Goal: Check status: Check status

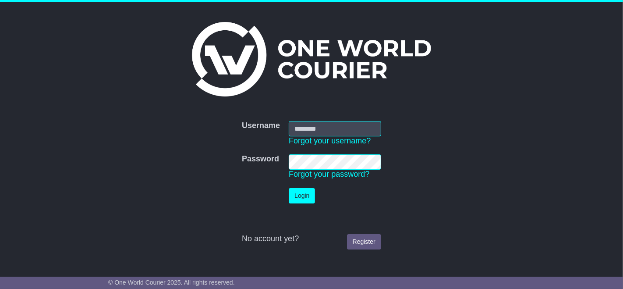
type input "**********"
click at [300, 194] on button "Login" at bounding box center [302, 195] width 26 height 15
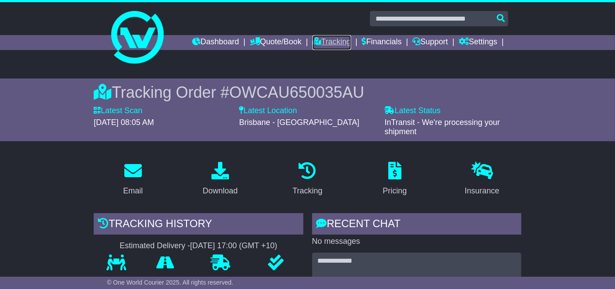
click at [332, 40] on link "Tracking" at bounding box center [332, 42] width 39 height 15
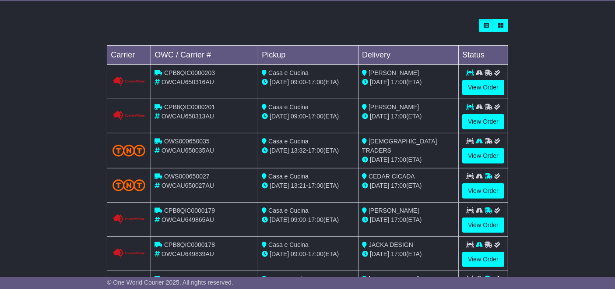
scroll to position [292, 0]
click at [483, 84] on link "View Order" at bounding box center [484, 86] width 42 height 15
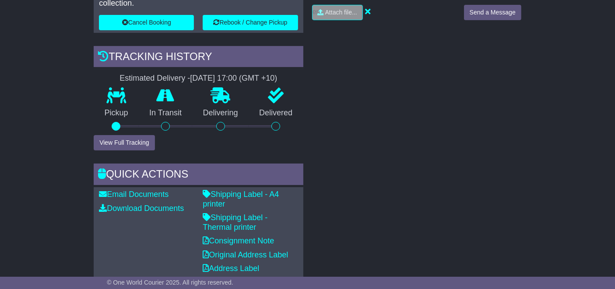
scroll to position [265, 0]
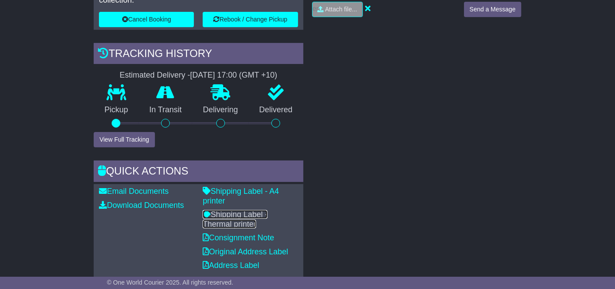
click at [256, 210] on link "Shipping Label - Thermal printer" at bounding box center [235, 219] width 65 height 18
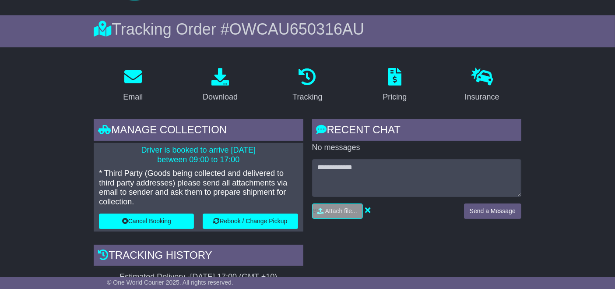
scroll to position [0, 0]
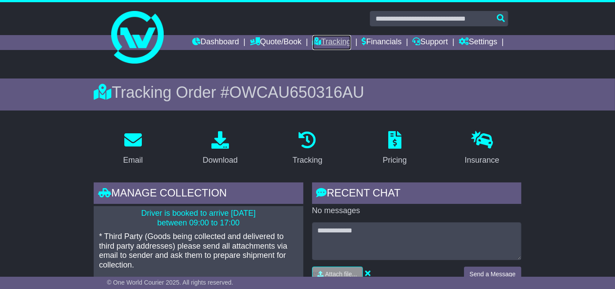
click at [329, 41] on link "Tracking" at bounding box center [332, 42] width 39 height 15
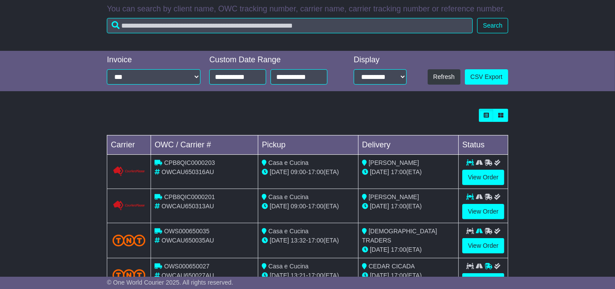
scroll to position [253, 0]
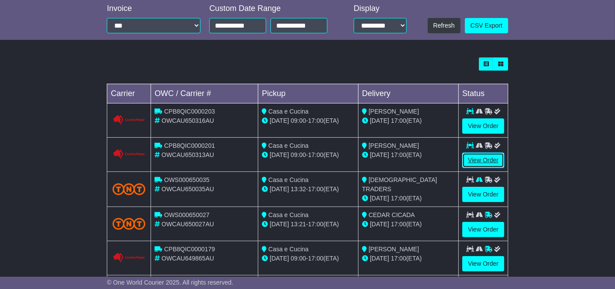
click at [481, 160] on link "View Order" at bounding box center [484, 159] width 42 height 15
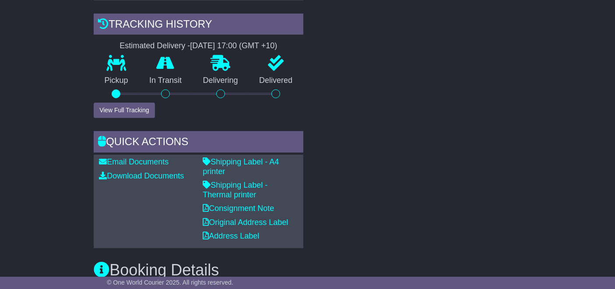
scroll to position [310, 0]
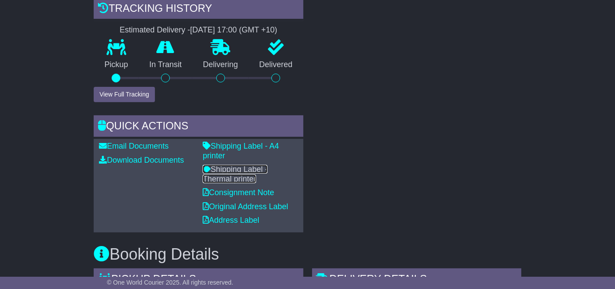
click at [249, 165] on link "Shipping Label - Thermal printer" at bounding box center [235, 174] width 65 height 18
